Goal: Information Seeking & Learning: Learn about a topic

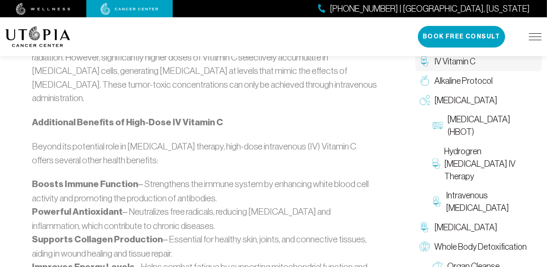
scroll to position [757, 0]
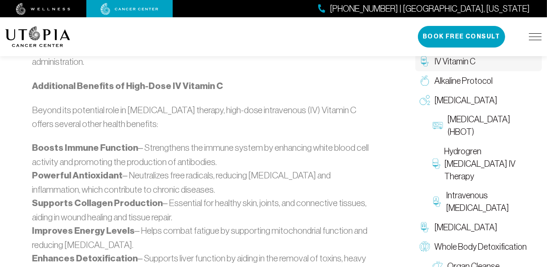
click at [0, 0] on link "About Us" at bounding box center [0, 0] width 0 height 0
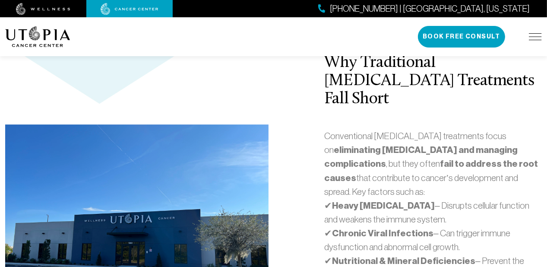
scroll to position [1945, 0]
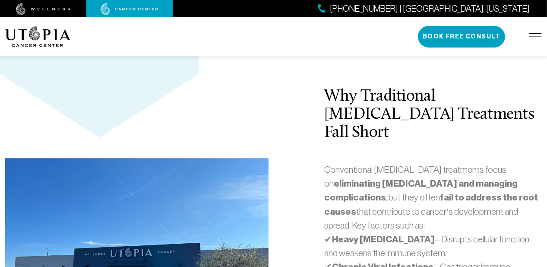
click at [0, 0] on link "Treatments" at bounding box center [0, 0] width 0 height 0
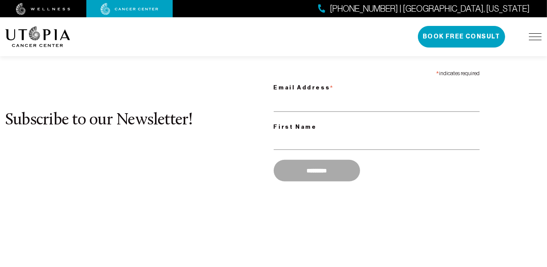
scroll to position [548, 0]
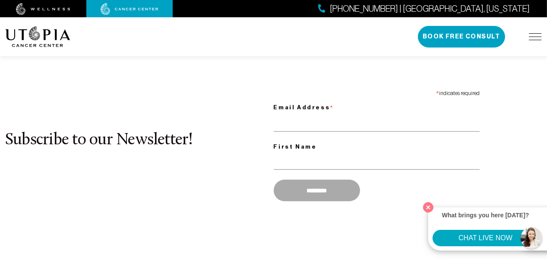
click at [0, 0] on link "About Us" at bounding box center [0, 0] width 0 height 0
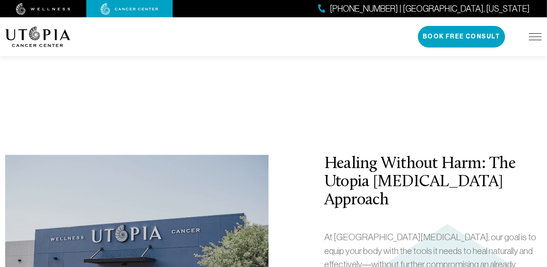
scroll to position [1453, 0]
